Goal: Task Accomplishment & Management: Manage account settings

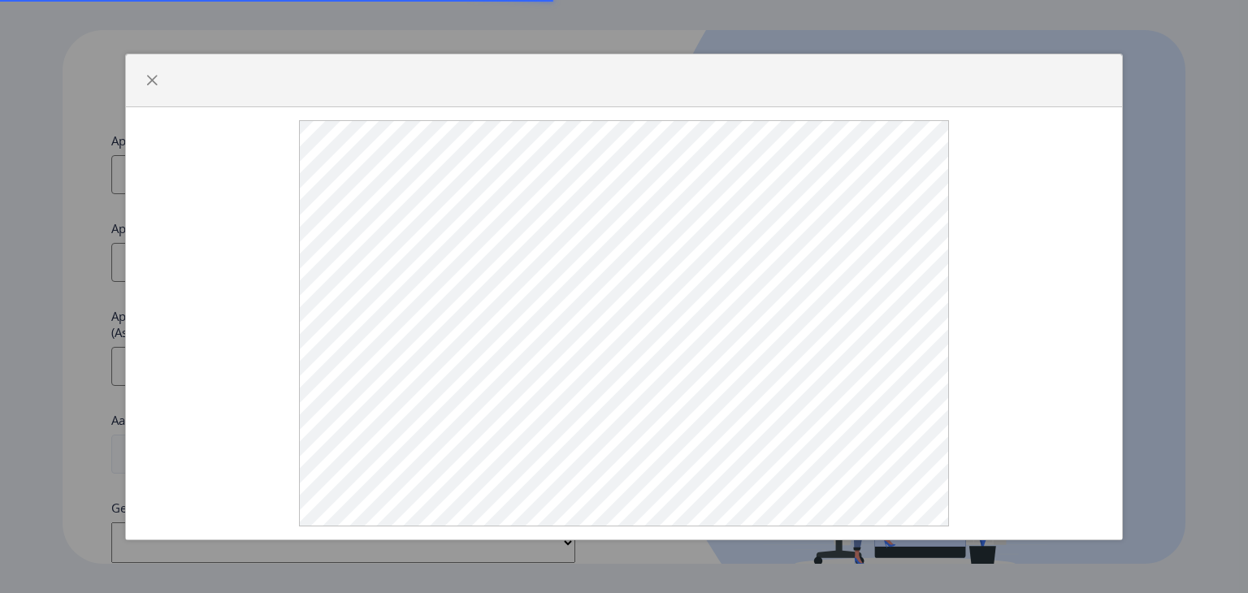
select select
click at [156, 87] on span "button" at bounding box center [151, 80] width 13 height 13
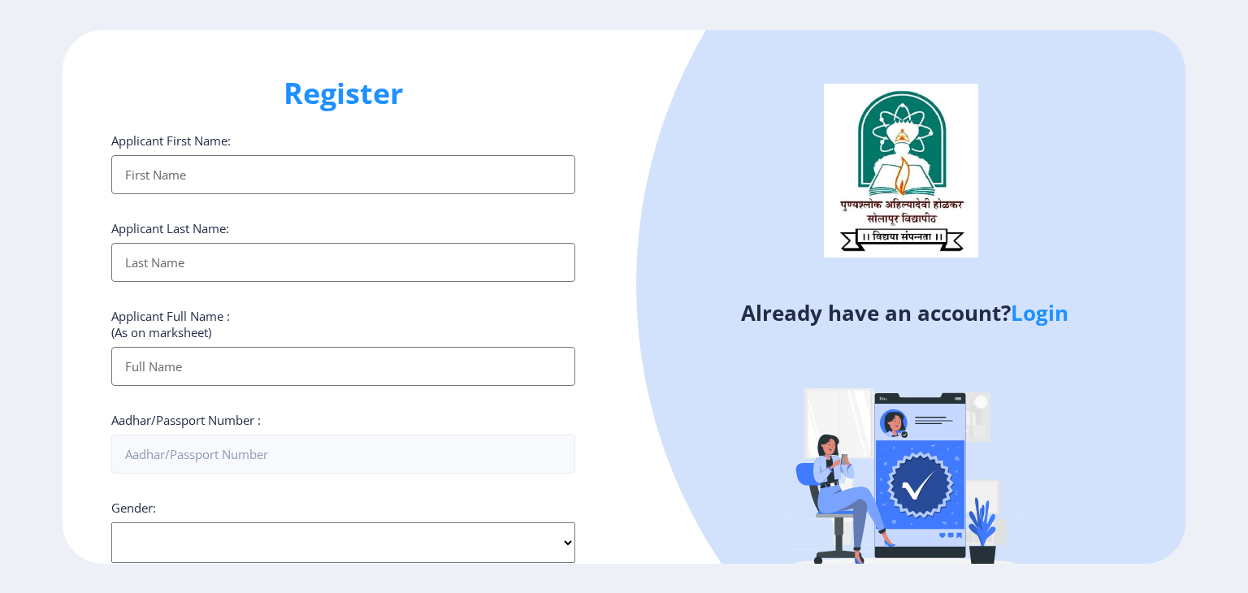
click at [1041, 319] on link "Login" at bounding box center [1040, 312] width 58 height 29
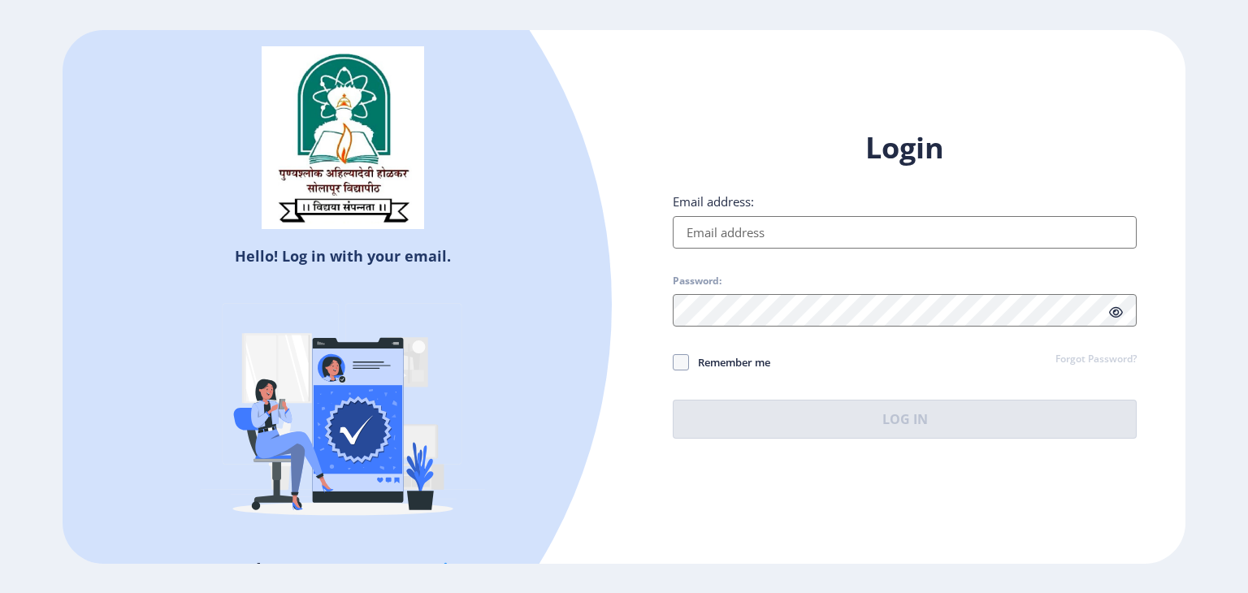
click at [765, 235] on input "Email address:" at bounding box center [905, 232] width 464 height 33
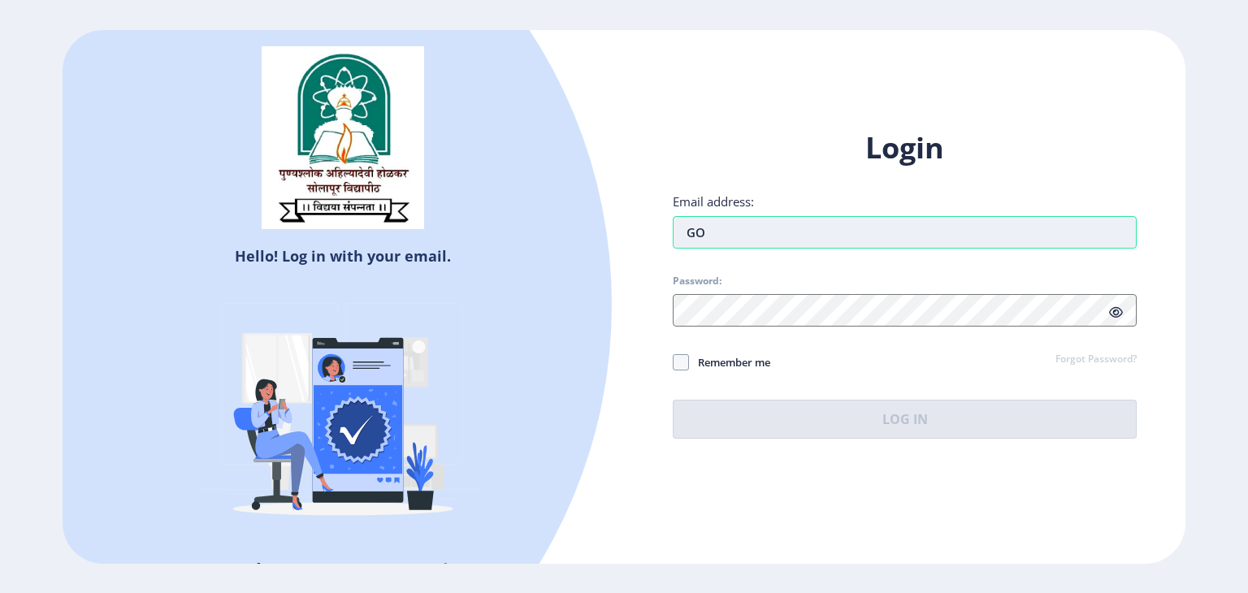
type input "G"
type input "[EMAIL_ADDRESS][DOMAIN_NAME]"
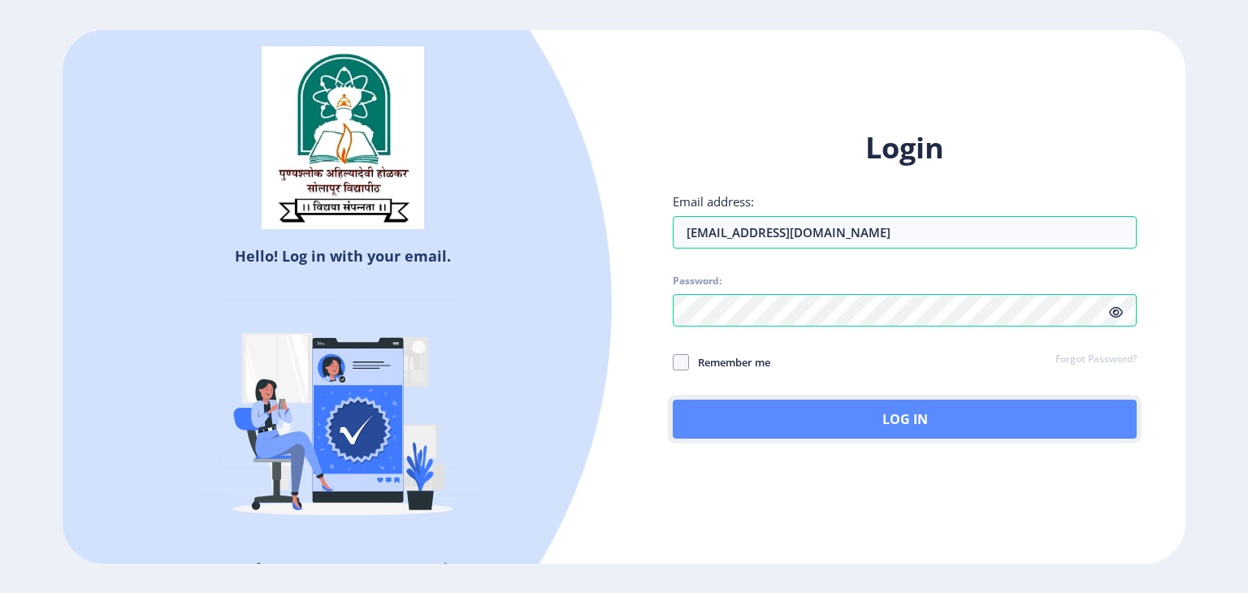
click at [813, 424] on button "Log In" at bounding box center [905, 419] width 464 height 39
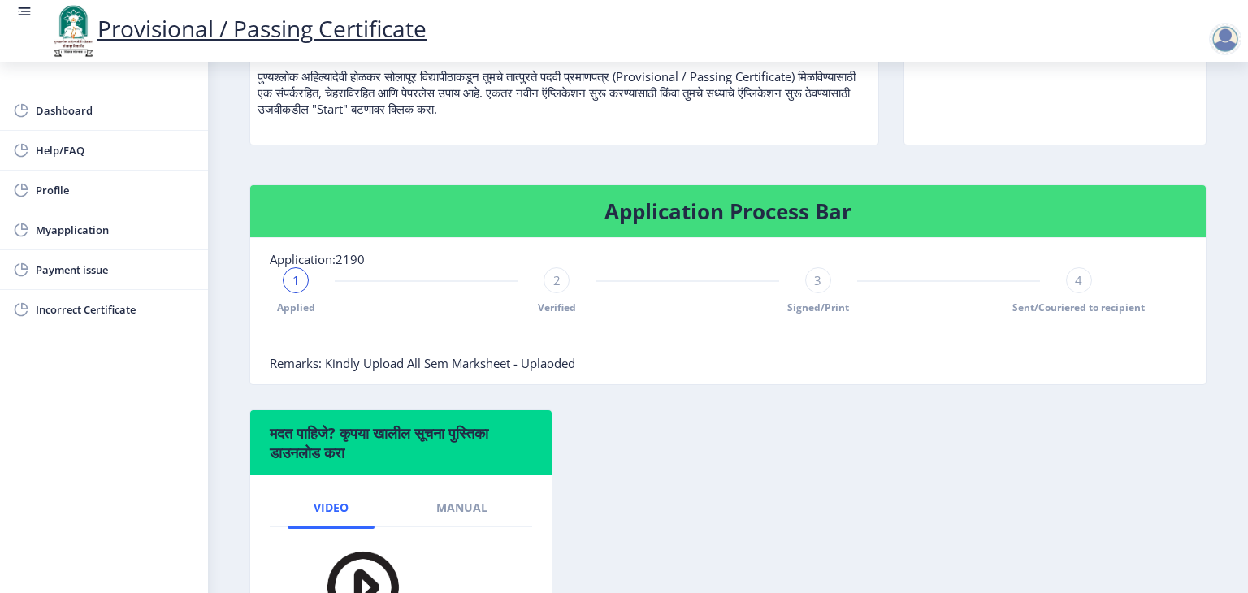
scroll to position [244, 0]
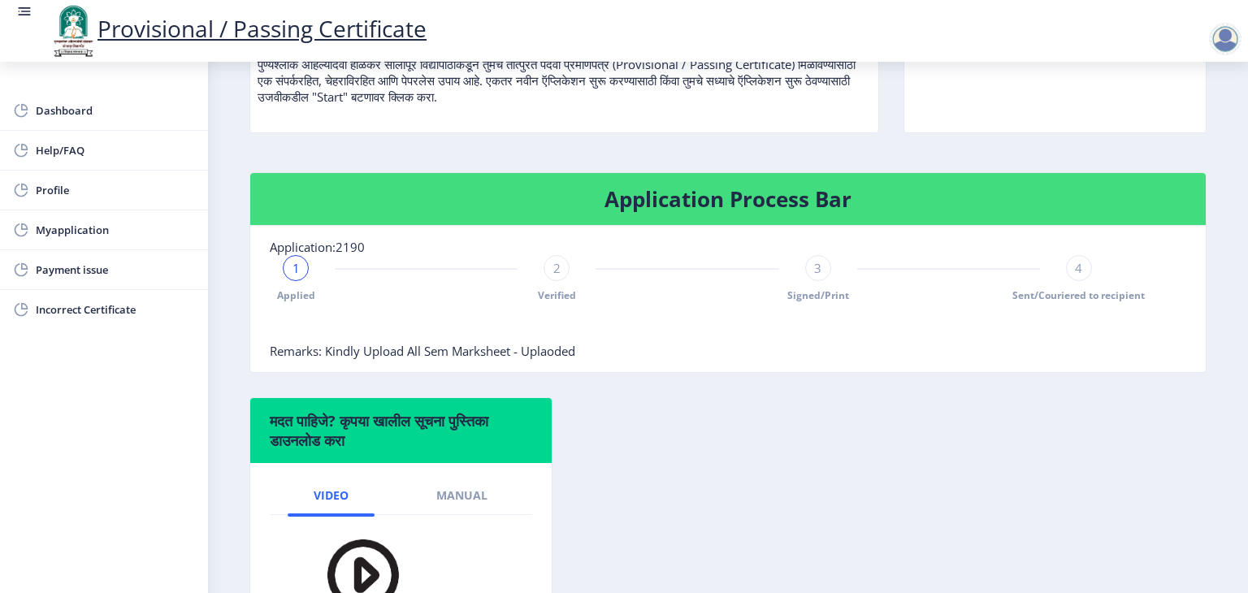
click at [546, 349] on span "Remarks: Kindly Upload All Sem Marksheet - Uplaoded" at bounding box center [423, 351] width 306 height 16
click at [76, 228] on span "Myapplication" at bounding box center [115, 230] width 159 height 20
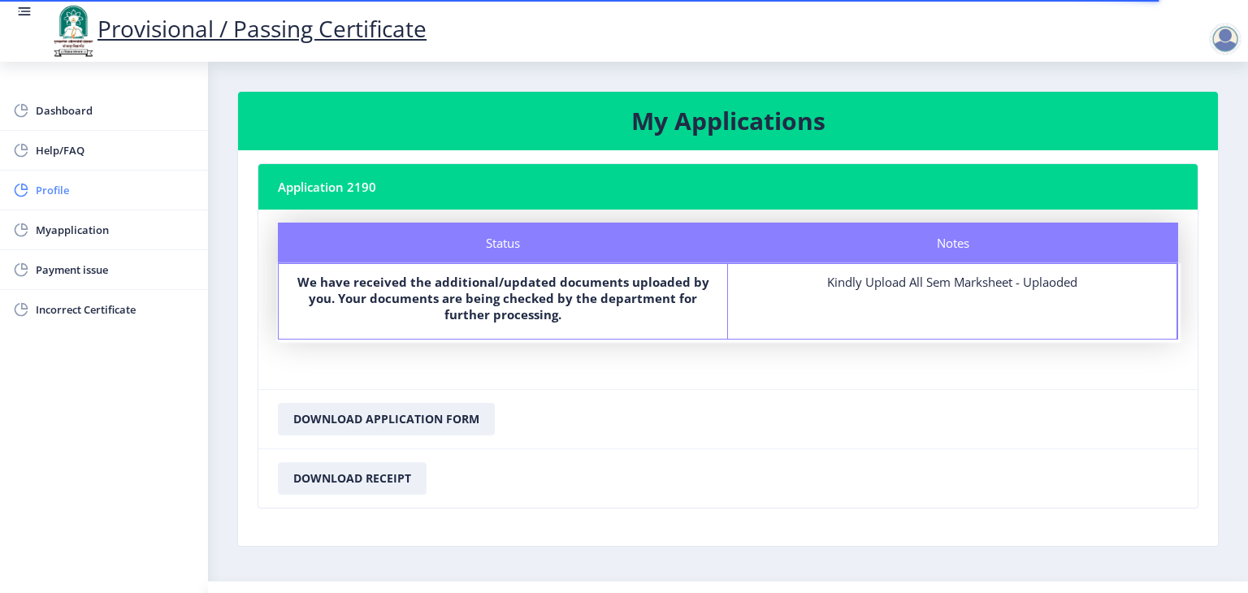
click at [73, 185] on span "Profile" at bounding box center [115, 190] width 159 height 20
select select
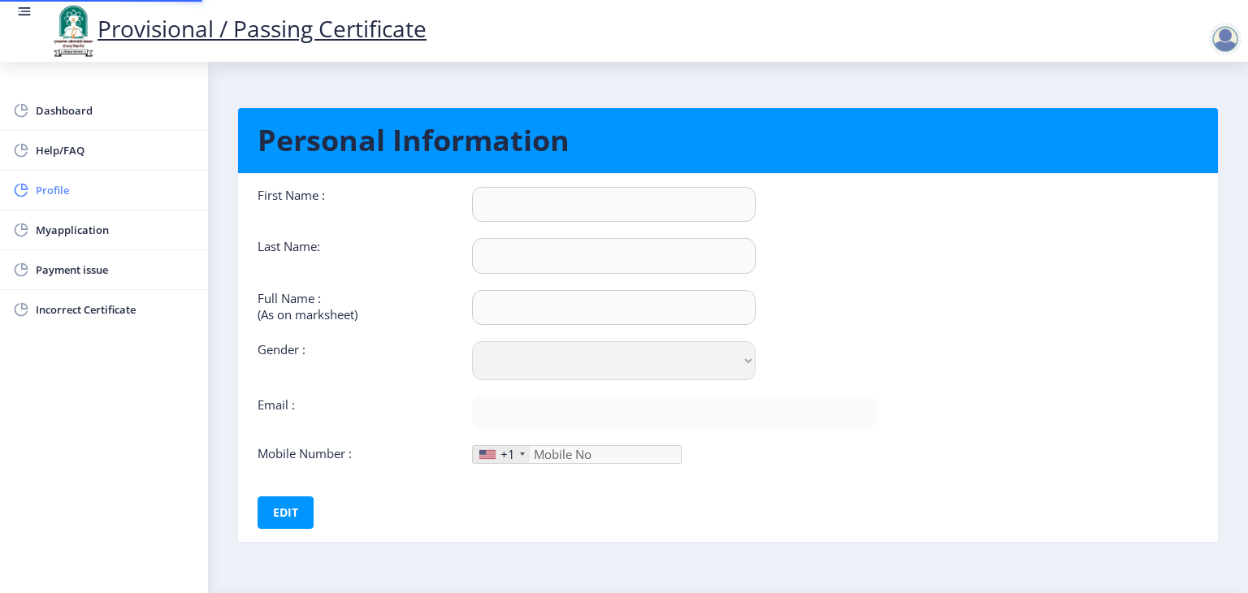
type input "[PERSON_NAME]"
type input "[PERSON_NAME] [PERSON_NAME]"
select select "[DEMOGRAPHIC_DATA]"
type input "[EMAIL_ADDRESS][DOMAIN_NAME]"
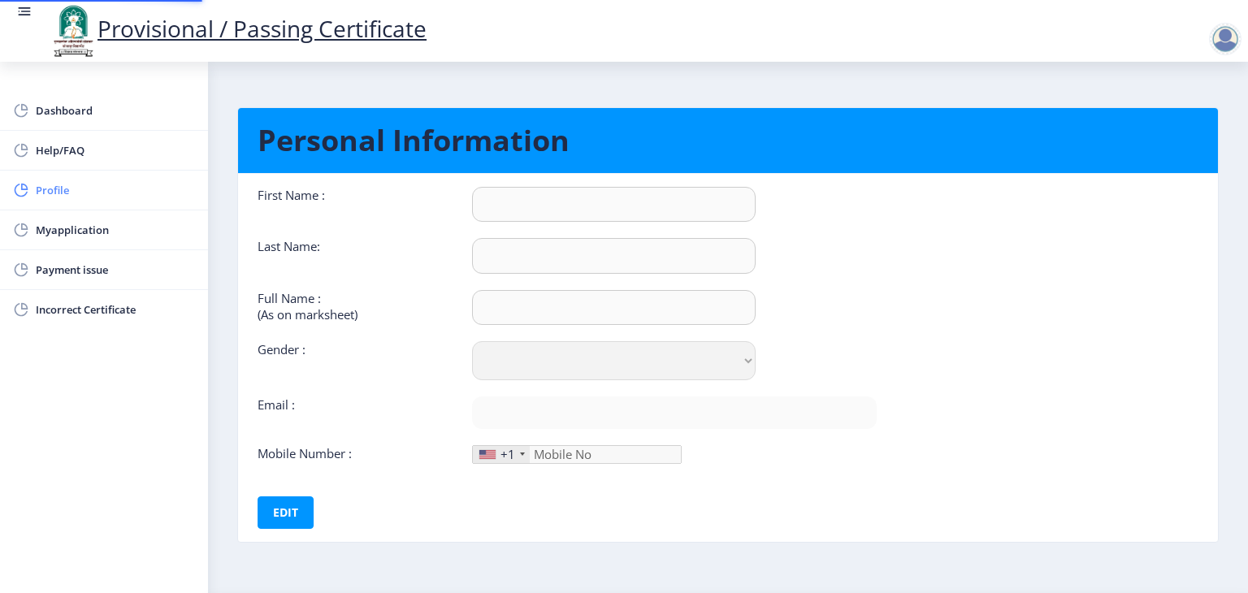
type input "9822821278"
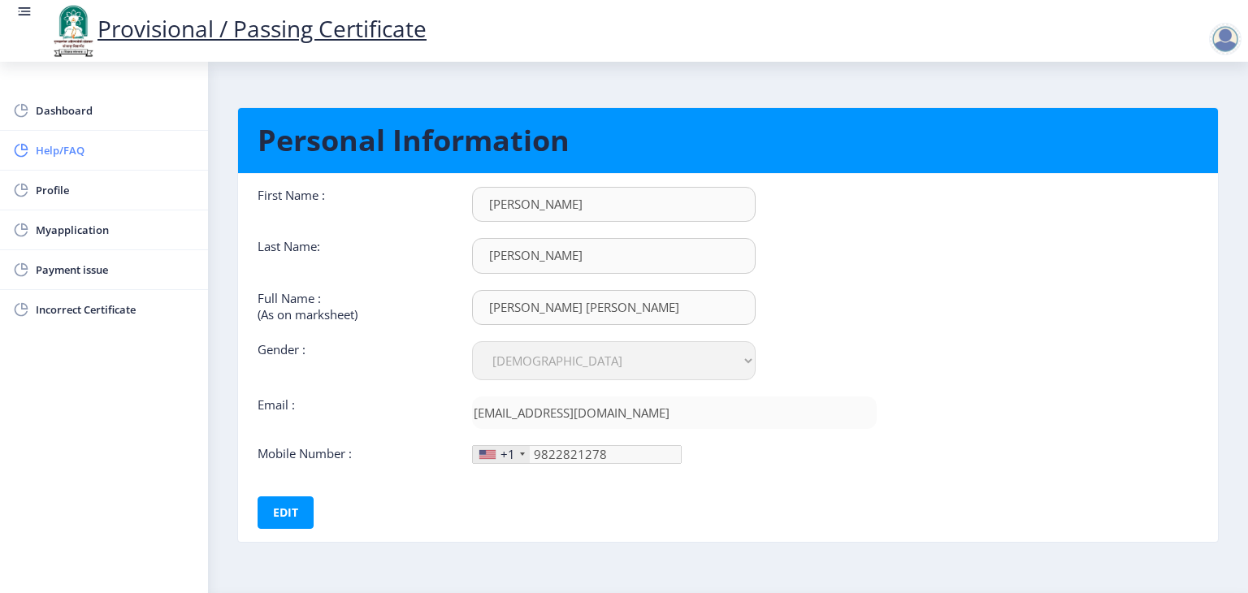
click at [80, 161] on link "Help/FAQ" at bounding box center [104, 150] width 208 height 39
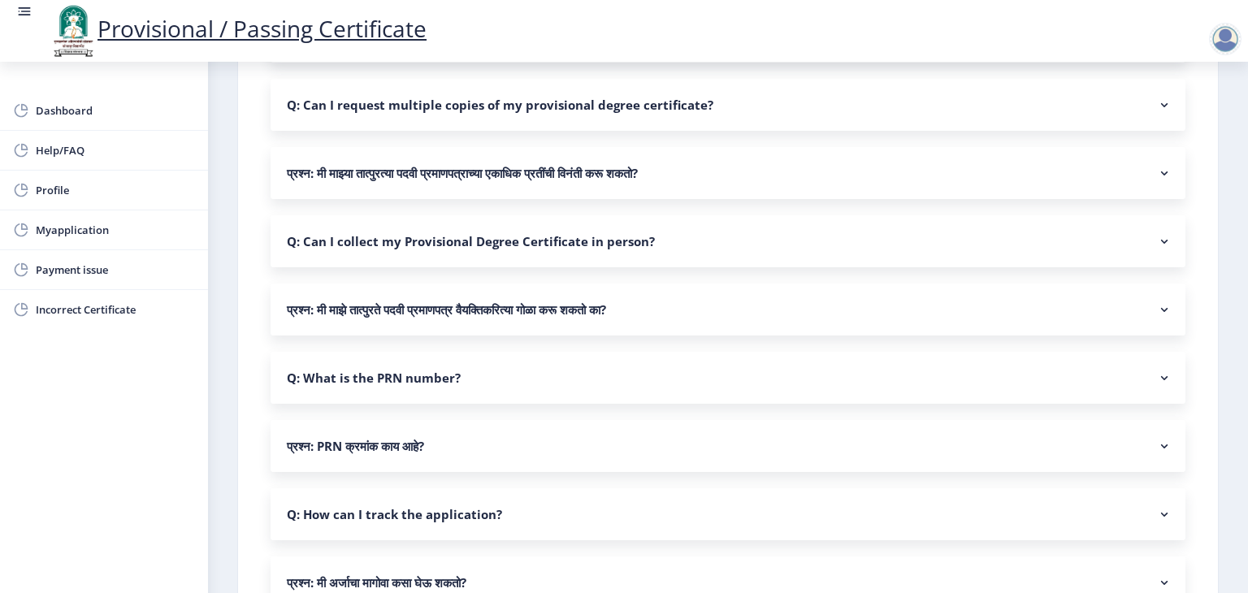
scroll to position [1390, 0]
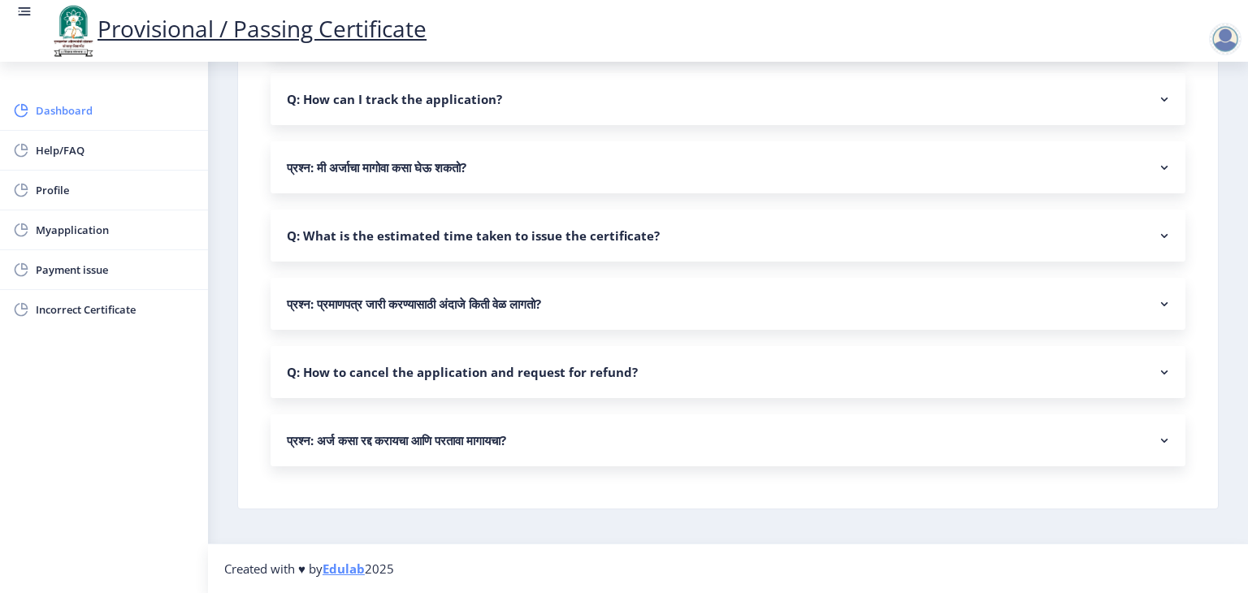
click at [51, 118] on span "Dashboard" at bounding box center [115, 111] width 159 height 20
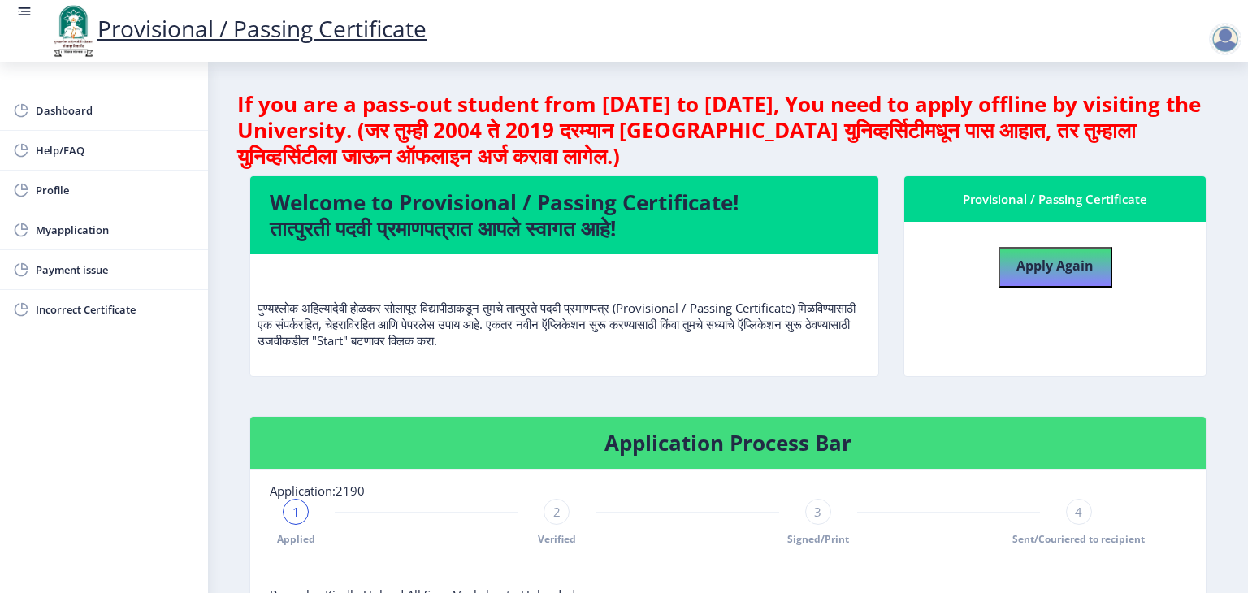
click at [1215, 33] on div at bounding box center [1225, 39] width 33 height 33
click at [1177, 122] on span "Log out" at bounding box center [1183, 127] width 104 height 20
